Goal: Task Accomplishment & Management: Use online tool/utility

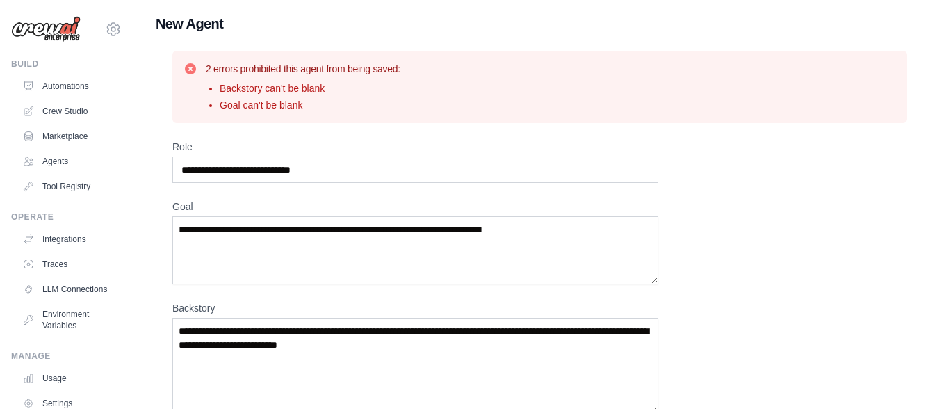
scroll to position [8, 0]
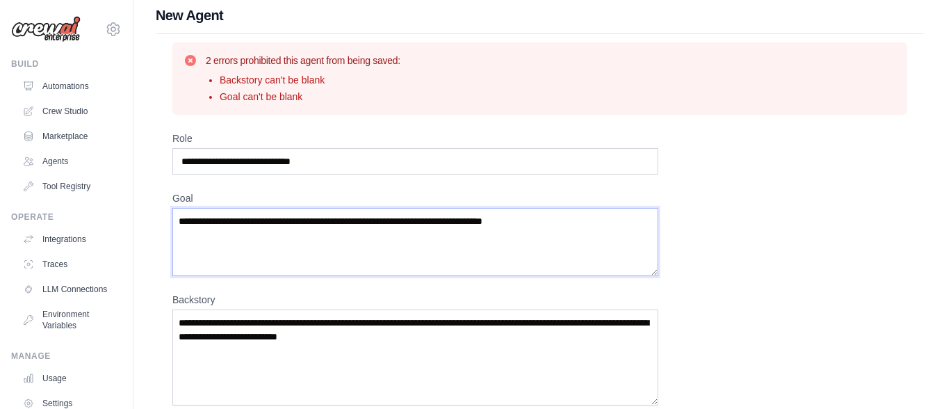
click at [326, 223] on textarea "Goal" at bounding box center [415, 242] width 486 height 68
paste textarea "**********"
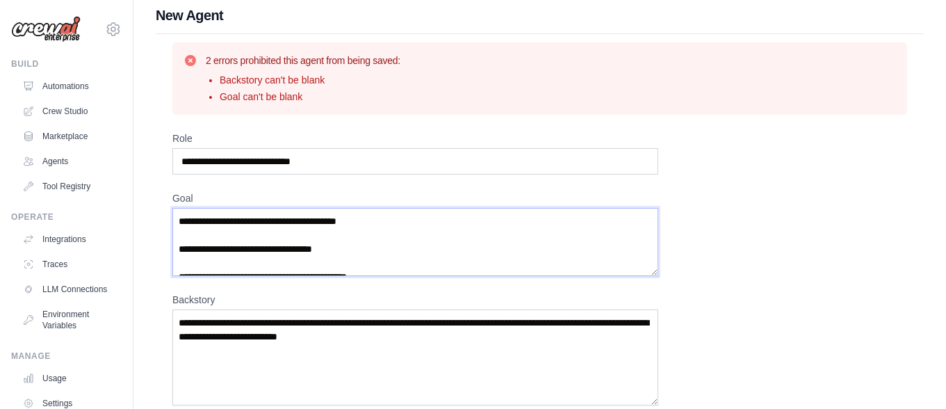
scroll to position [6, 0]
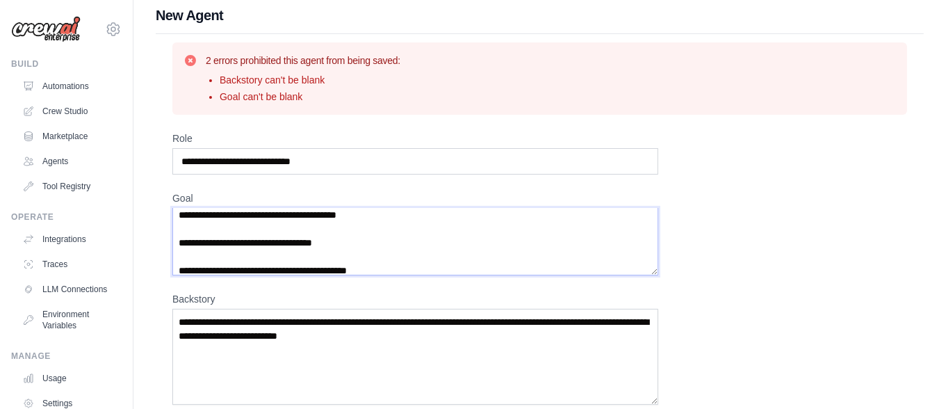
click at [246, 256] on textarea "**********" at bounding box center [415, 241] width 486 height 67
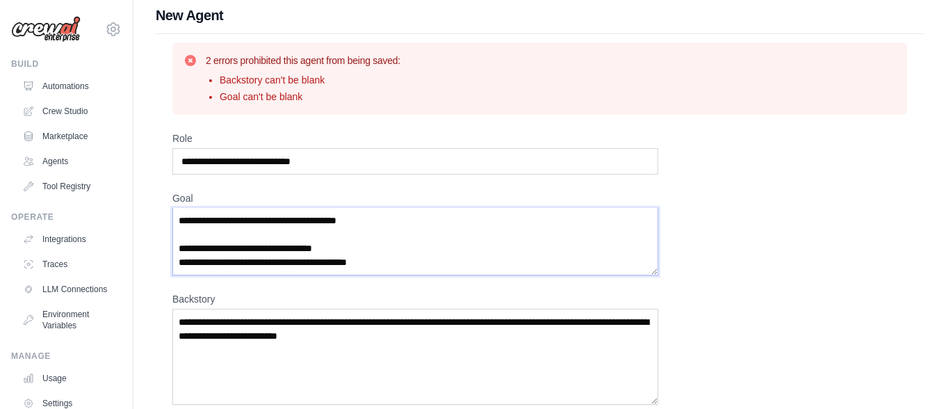
scroll to position [0, 0]
click at [202, 229] on textarea "**********" at bounding box center [415, 241] width 486 height 67
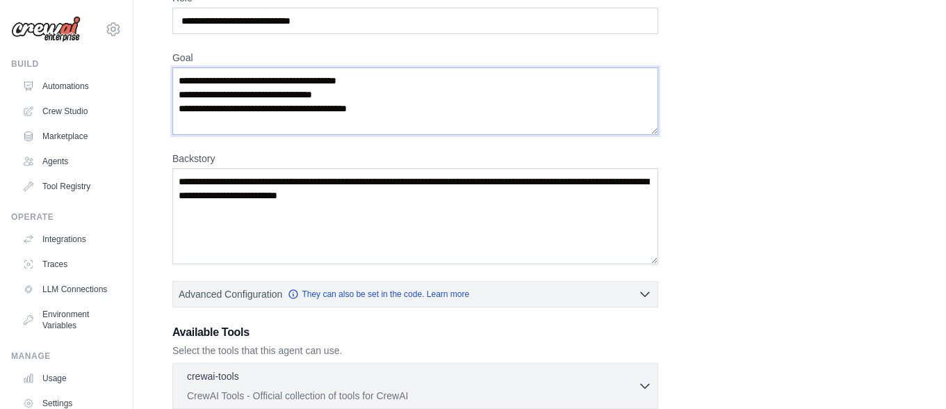
scroll to position [168, 0]
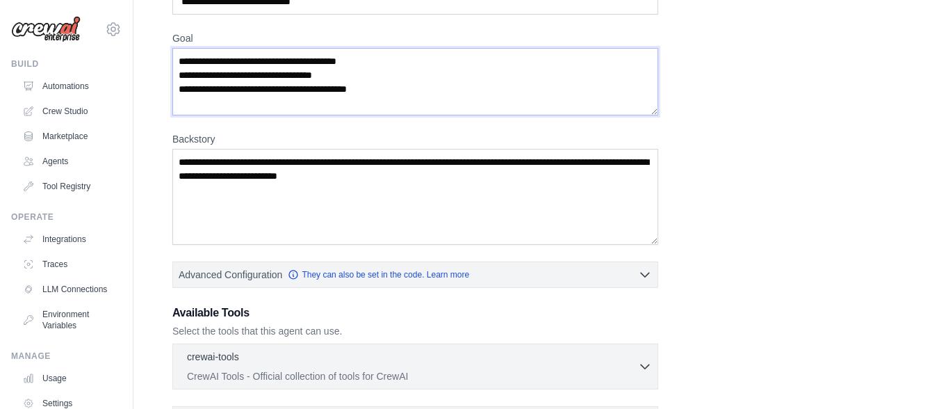
type textarea "**********"
click at [436, 177] on textarea "Backstory" at bounding box center [415, 197] width 486 height 96
paste textarea "**********"
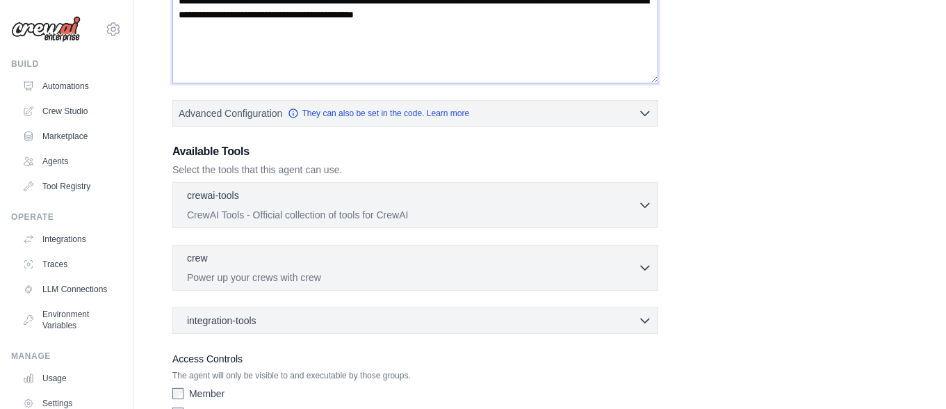
scroll to position [394, 0]
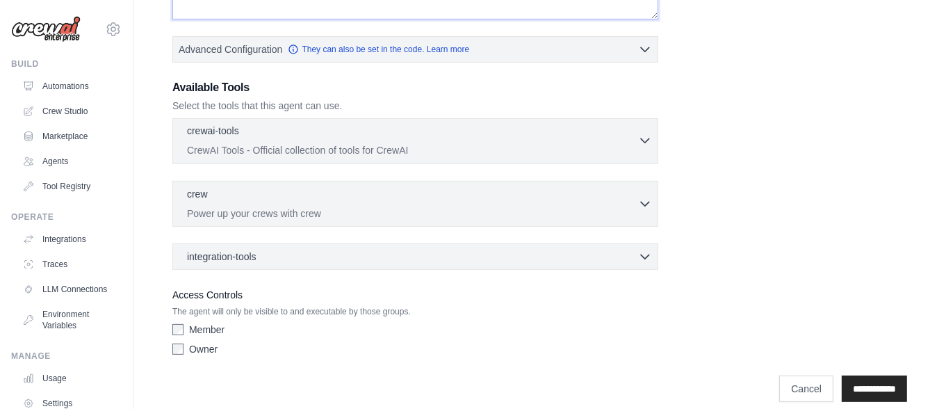
type textarea "**********"
click at [647, 139] on icon "button" at bounding box center [645, 141] width 8 height 4
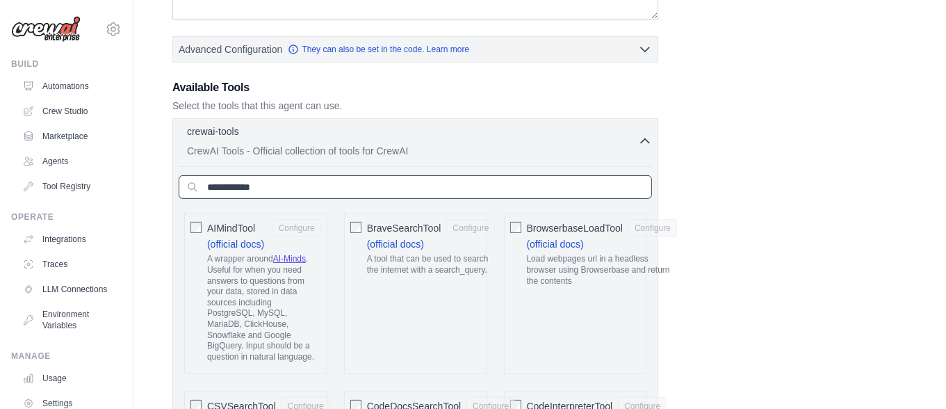
click at [511, 188] on input "text" at bounding box center [416, 187] width 474 height 24
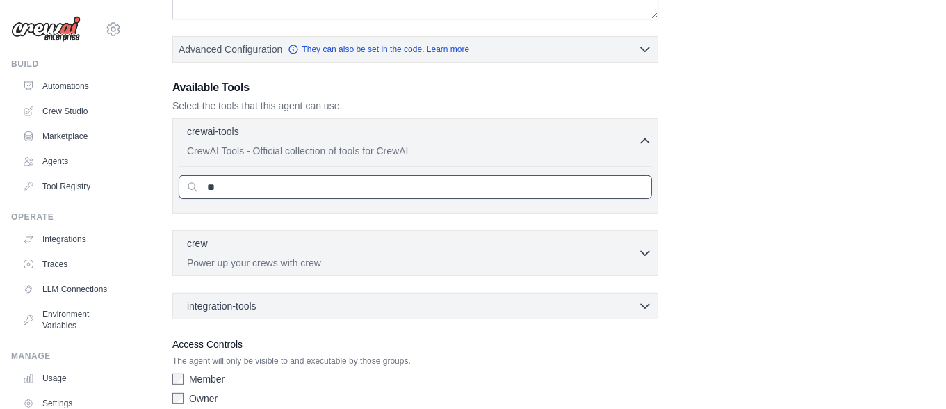
type input "*"
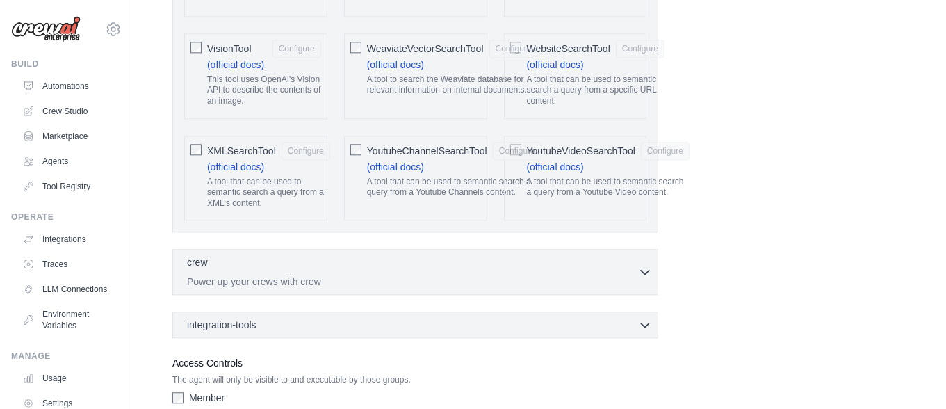
scroll to position [3160, 0]
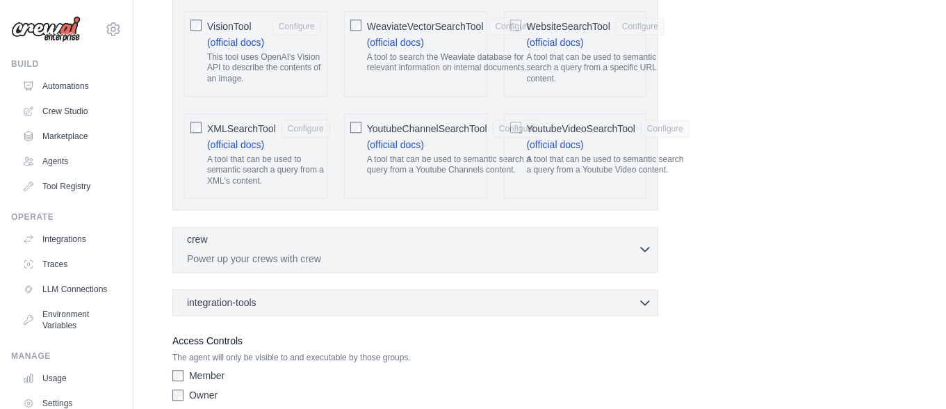
click at [647, 248] on icon "button" at bounding box center [645, 250] width 8 height 4
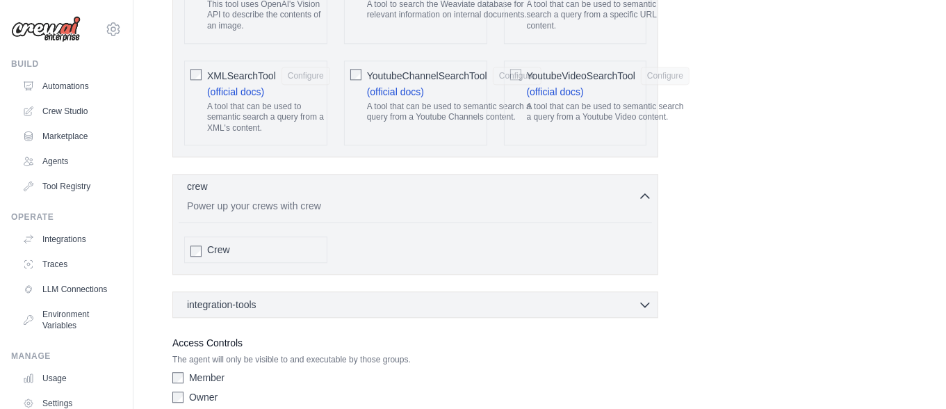
scroll to position [3220, 0]
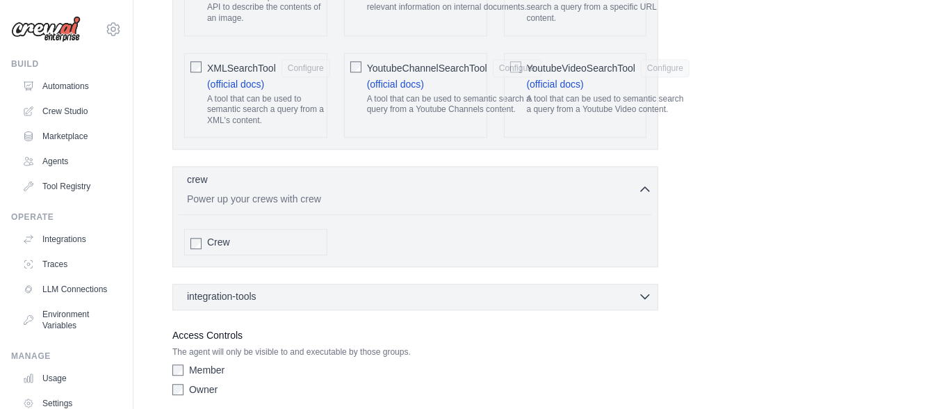
click at [645, 289] on icon "button" at bounding box center [645, 296] width 14 height 14
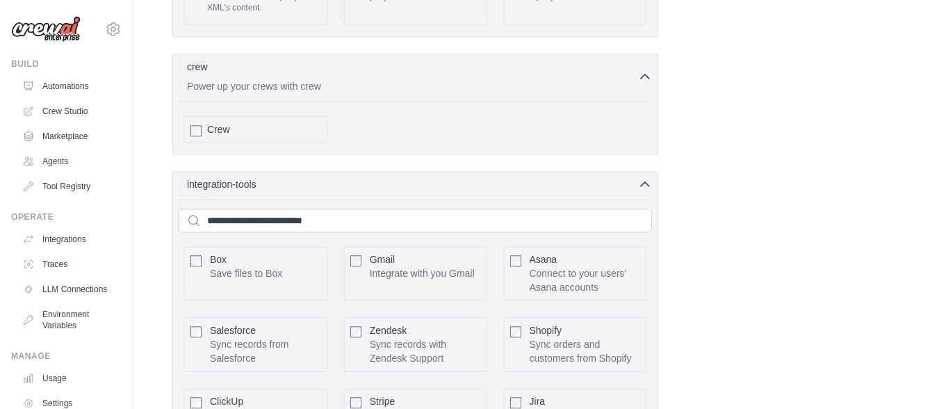
scroll to position [3330, 0]
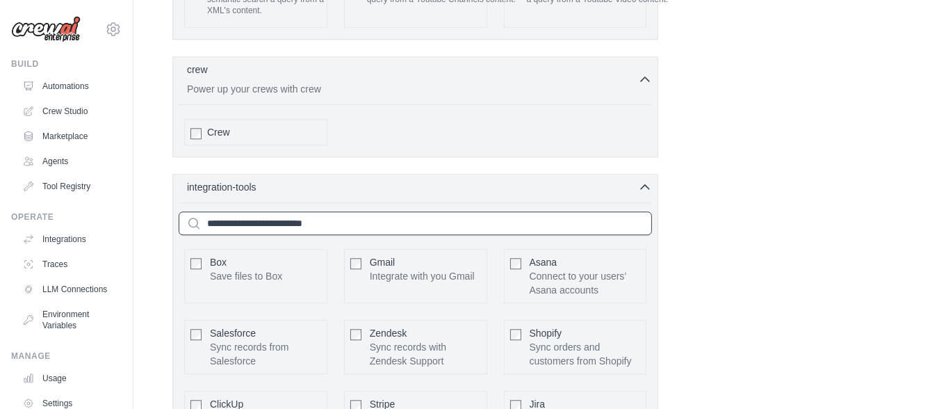
click at [343, 211] on input "text" at bounding box center [416, 223] width 474 height 24
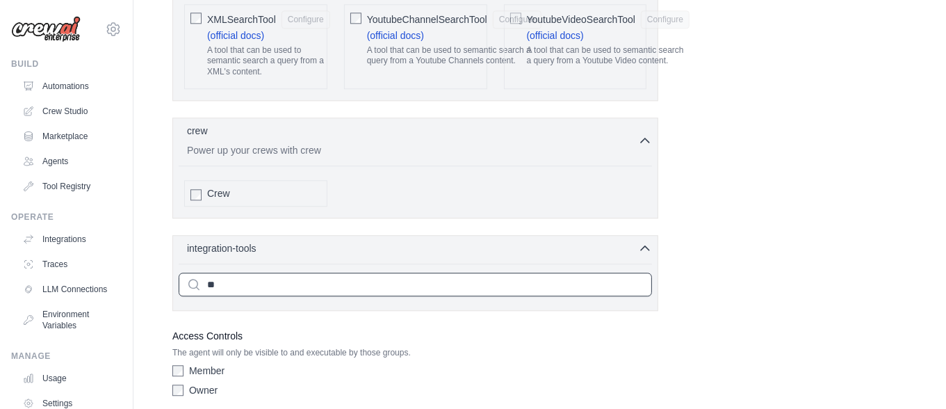
type input "*"
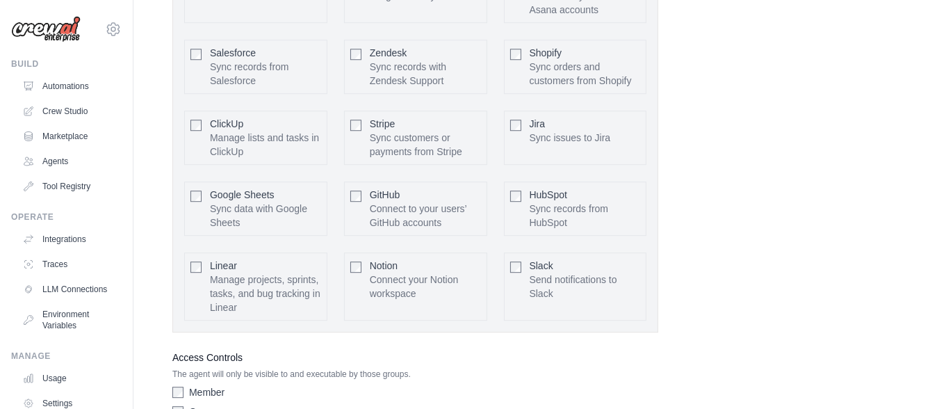
scroll to position [3630, 0]
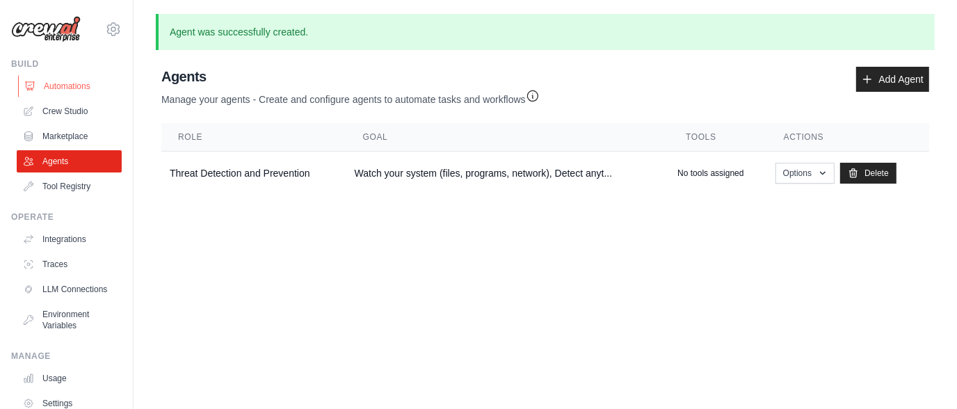
click at [80, 91] on link "Automations" at bounding box center [70, 86] width 105 height 22
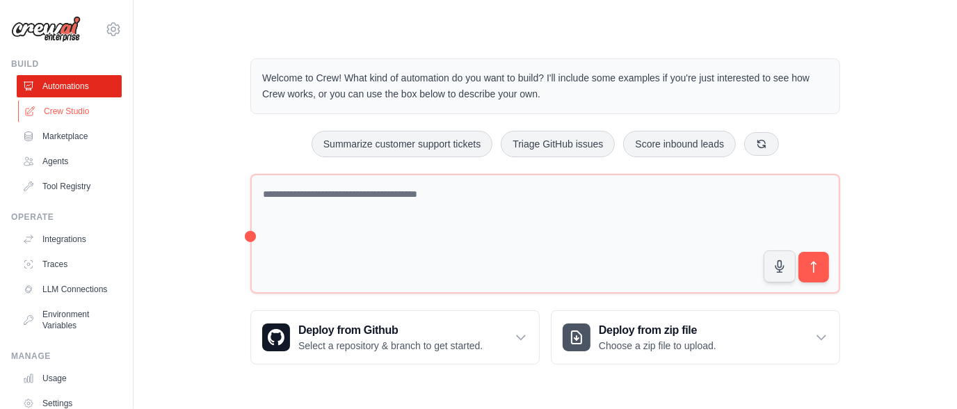
click at [68, 104] on link "Crew Studio" at bounding box center [70, 111] width 105 height 22
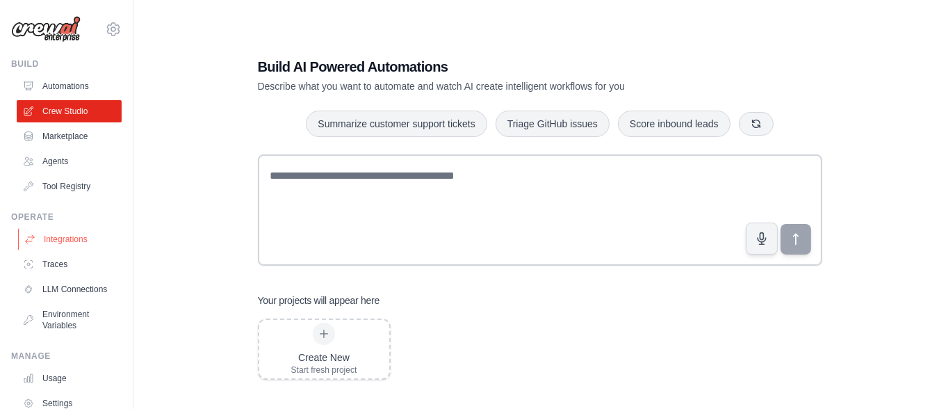
click at [61, 241] on link "Integrations" at bounding box center [70, 239] width 105 height 22
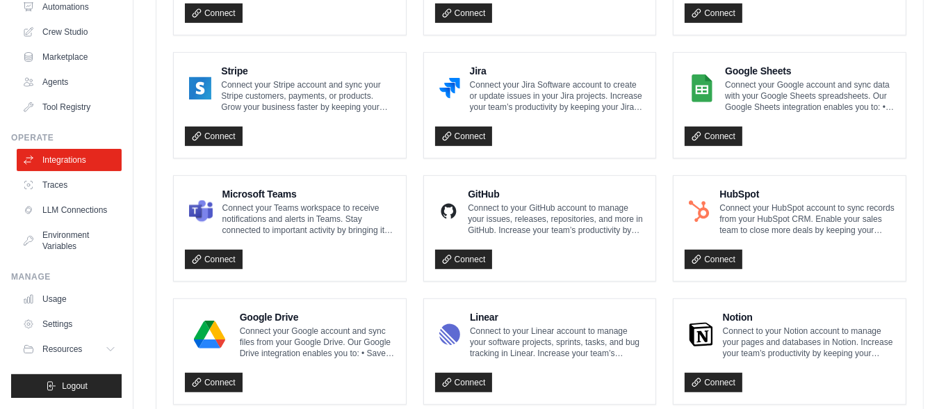
scroll to position [893, 0]
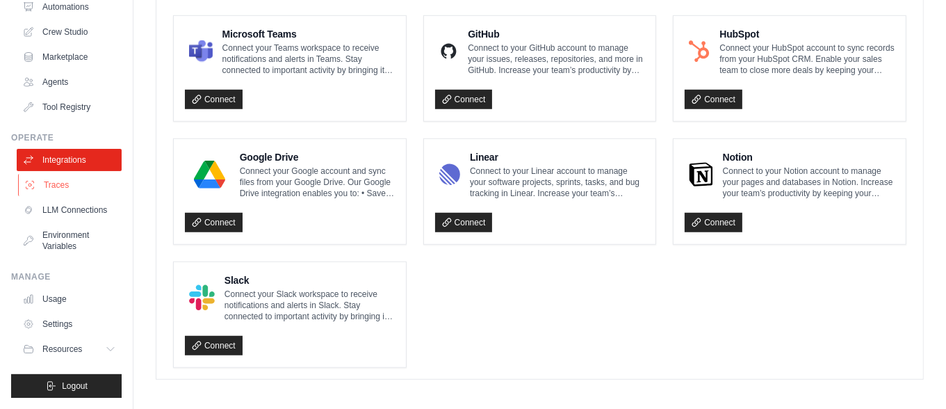
click at [63, 174] on link "Traces" at bounding box center [70, 185] width 105 height 22
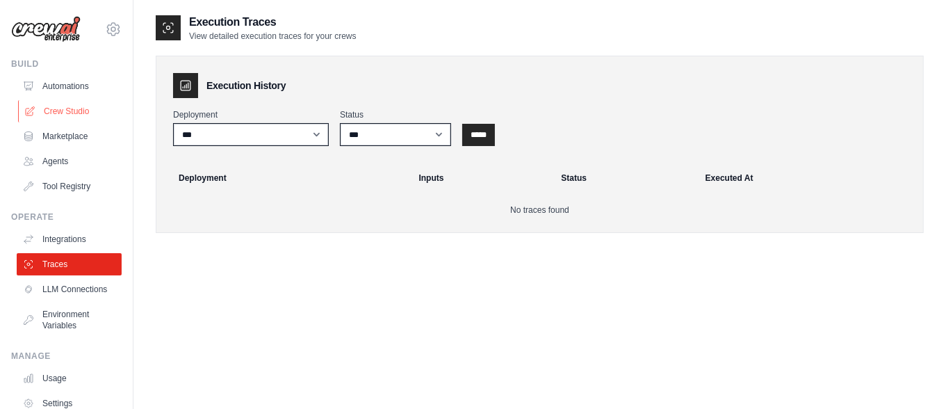
click at [67, 111] on link "Crew Studio" at bounding box center [70, 111] width 105 height 22
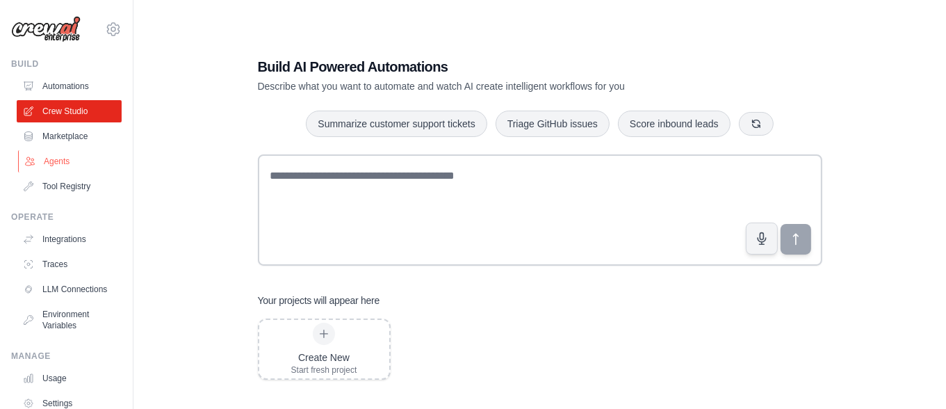
click at [60, 165] on link "Agents" at bounding box center [70, 161] width 105 height 22
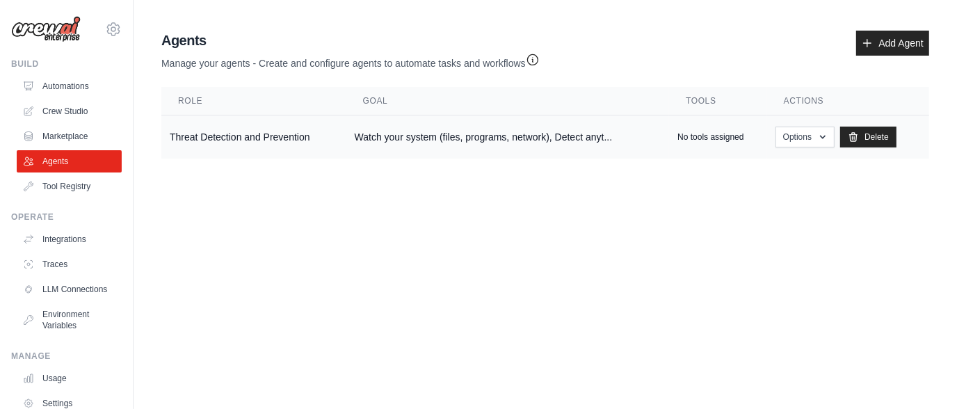
click at [448, 131] on td "Watch your system (files, programs, network), Detect anyt..." at bounding box center [507, 137] width 323 height 44
